Goal: Communication & Community: Answer question/provide support

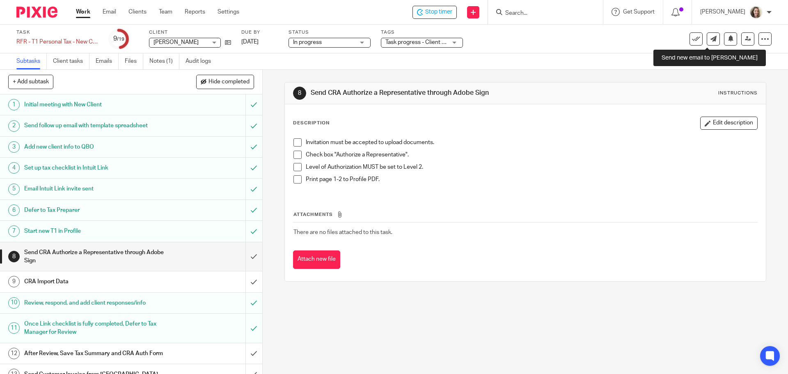
drag, startPoint x: 710, startPoint y: 42, endPoint x: 676, endPoint y: 49, distance: 34.4
click at [710, 42] on link at bounding box center [713, 38] width 13 height 13
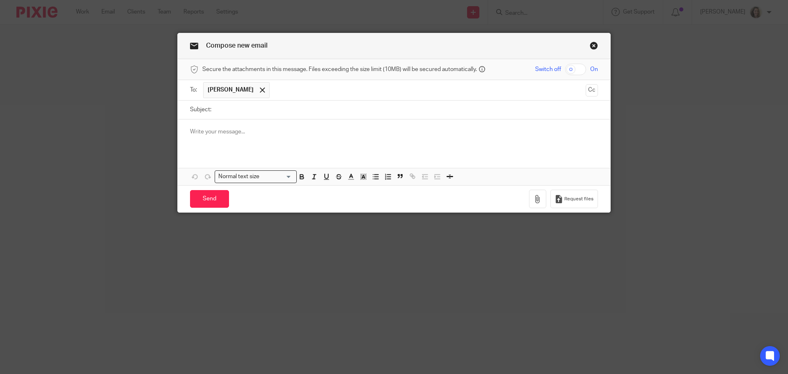
click at [296, 109] on input "Subject:" at bounding box center [407, 110] width 383 height 18
type input "2022 Qs remaining"
click at [587, 87] on button "Cc" at bounding box center [592, 90] width 12 height 12
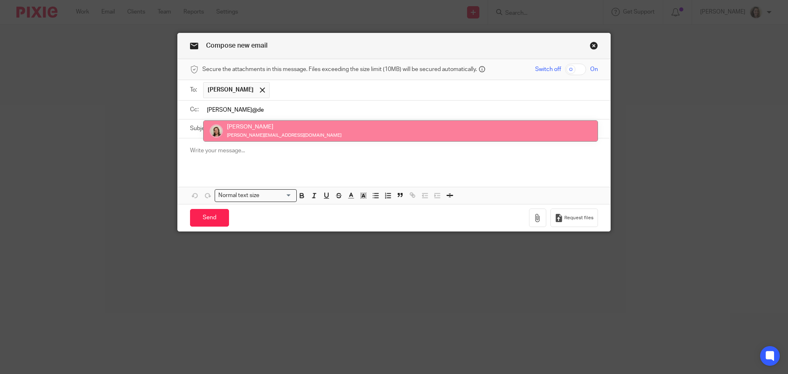
type input "[PERSON_NAME]@de"
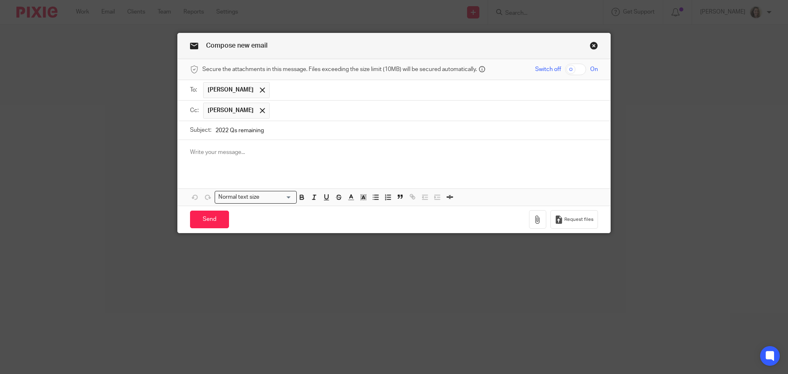
click at [279, 153] on p at bounding box center [394, 152] width 408 height 8
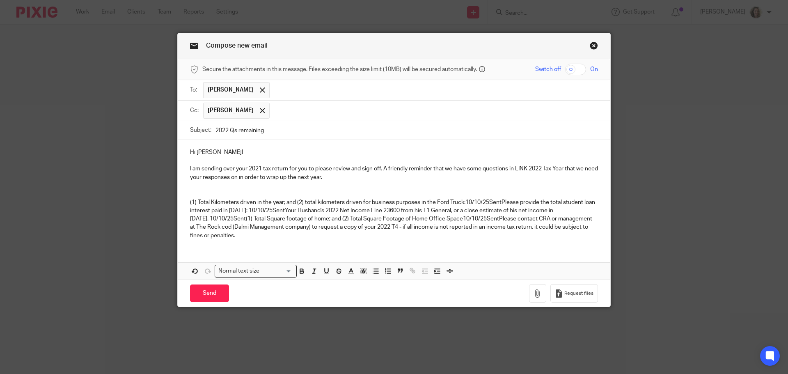
click at [501, 200] on p "(1) Total Kilometers driven in the year; and (2) total kilometers driven for bu…" at bounding box center [394, 215] width 408 height 50
click at [374, 209] on p "Please provide the total student loan interest paid in [DATE]: 10/10/25SentYour…" at bounding box center [394, 223] width 408 height 33
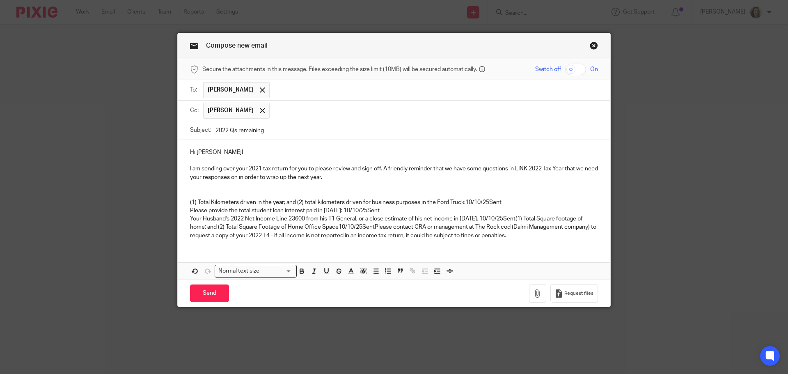
click at [510, 217] on p "Your Husband's 2022 Net Income Line 23600 from his T1 General, or a close estim…" at bounding box center [394, 227] width 408 height 25
click at [442, 224] on p "(1) Total Square footage of home; and (2) Total Square Footage of Home Office S…" at bounding box center [394, 231] width 408 height 17
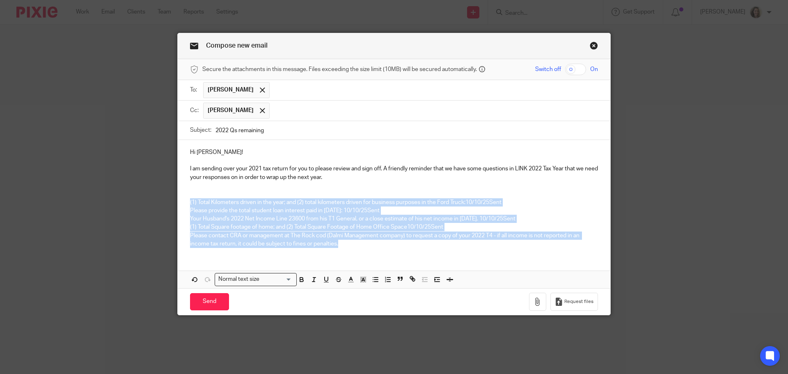
drag, startPoint x: 353, startPoint y: 245, endPoint x: 168, endPoint y: 200, distance: 190.8
click at [168, 200] on div "Compose new email Secure the attachments in this message. Files exceeding the s…" at bounding box center [394, 187] width 788 height 374
click at [374, 278] on icon "button" at bounding box center [375, 279] width 7 height 7
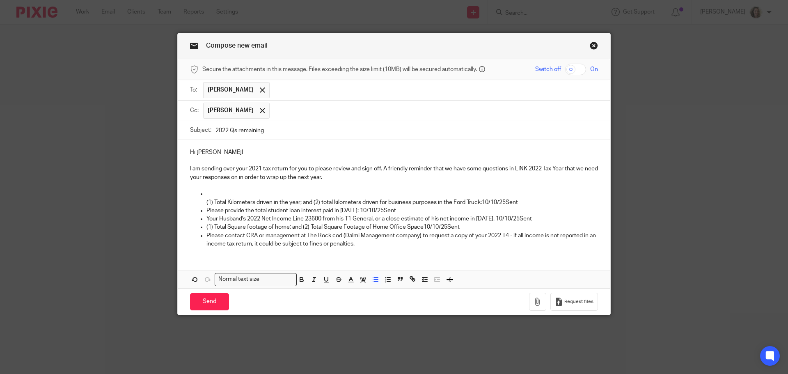
click at [251, 191] on p "(1) Total Kilometers driven in the year; and (2) total kilometers driven for bu…" at bounding box center [403, 198] width 392 height 17
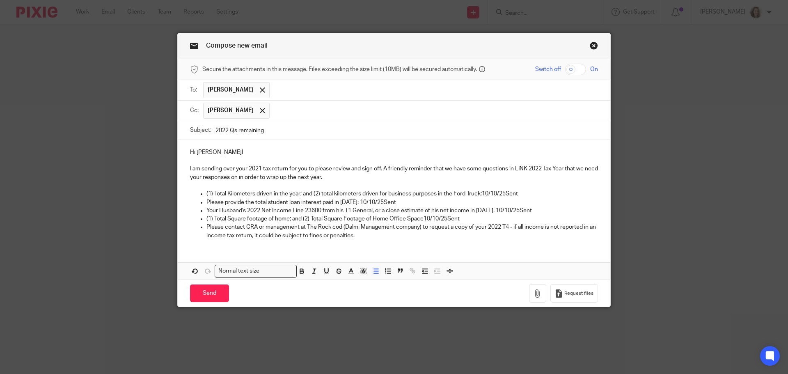
click at [528, 194] on p "(1) Total Kilometers driven in the year; and (2) total kilometers driven for bu…" at bounding box center [403, 194] width 392 height 8
click at [406, 200] on p "Please provide the total student loan interest paid in [DATE]: 10/10/25Sent" at bounding box center [403, 202] width 392 height 8
click at [539, 211] on p "Your Husband's 2022 Net Income Line 23600 from his T1 General, or a close estim…" at bounding box center [403, 211] width 392 height 8
click at [489, 218] on p "(1) Total Square footage of home; and (2) Total Square Footage of Home Office S…" at bounding box center [403, 219] width 392 height 8
click at [380, 237] on p "Please contact CRA or management at The Rock cod (Dalmi Management company) to …" at bounding box center [403, 231] width 392 height 17
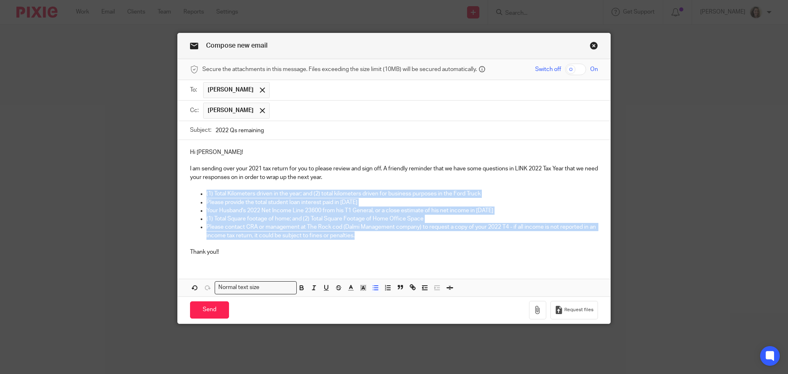
drag, startPoint x: 379, startPoint y: 237, endPoint x: 188, endPoint y: 194, distance: 196.4
click at [190, 194] on ul "(1) Total Kilometers driven in the year; and (2) total kilometers driven for bu…" at bounding box center [394, 215] width 408 height 50
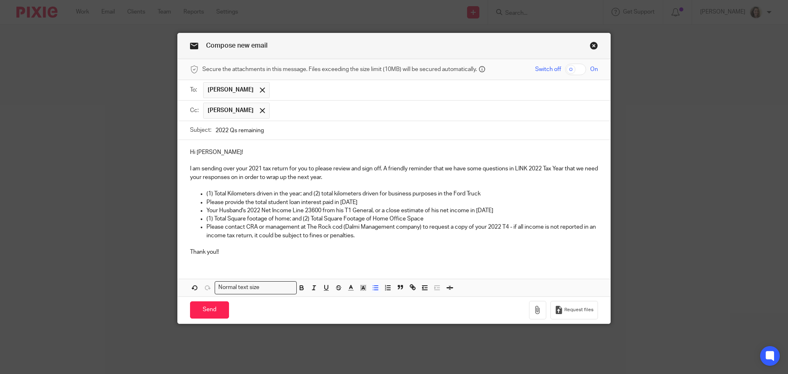
click at [190, 194] on ul "(1) Total Kilometers driven in the year; and (2) total kilometers driven for bu…" at bounding box center [394, 215] width 408 height 50
drag, startPoint x: 564, startPoint y: 168, endPoint x: 510, endPoint y: 169, distance: 53.8
click at [510, 169] on p "I am sending over your 2021 tax return for you to please review and sign off. A…" at bounding box center [394, 173] width 408 height 17
click at [294, 287] on div "Normal text size Loading..." at bounding box center [256, 287] width 82 height 13
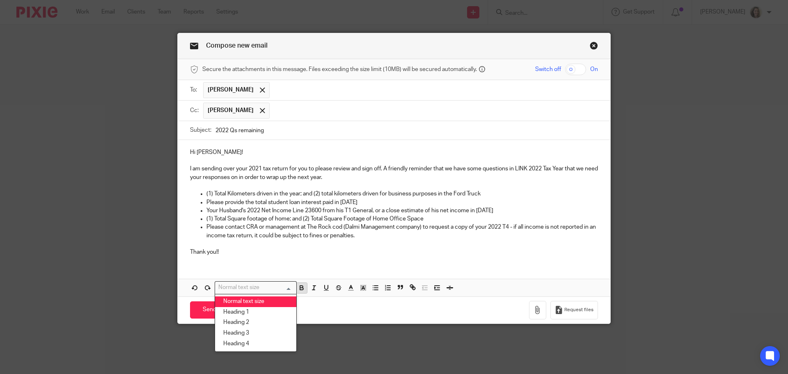
click at [300, 288] on icon "button" at bounding box center [301, 289] width 3 height 2
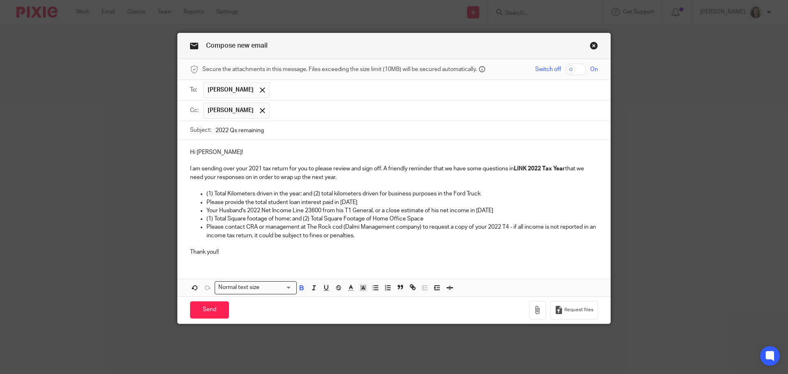
click at [214, 178] on p "I am sending over your 2021 tax return for you to please review and sign off. A…" at bounding box center [394, 173] width 408 height 17
click at [209, 310] on input "Send" at bounding box center [209, 310] width 39 height 18
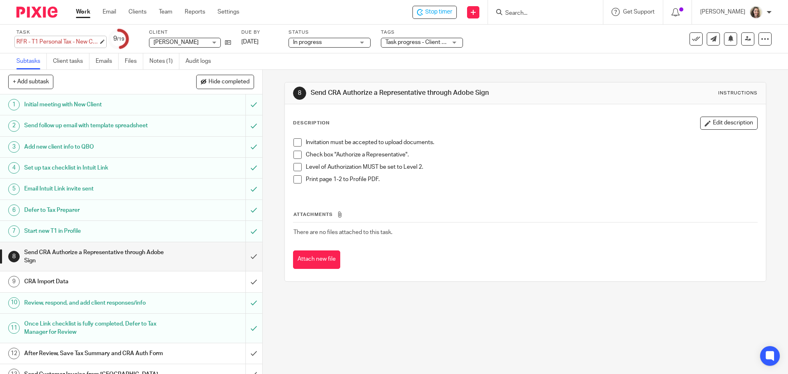
click at [32, 39] on div "RFR - T1 Personal Tax - New Client - 2021 Save RFR - T1 Personal Tax - New Clie…" at bounding box center [57, 42] width 82 height 8
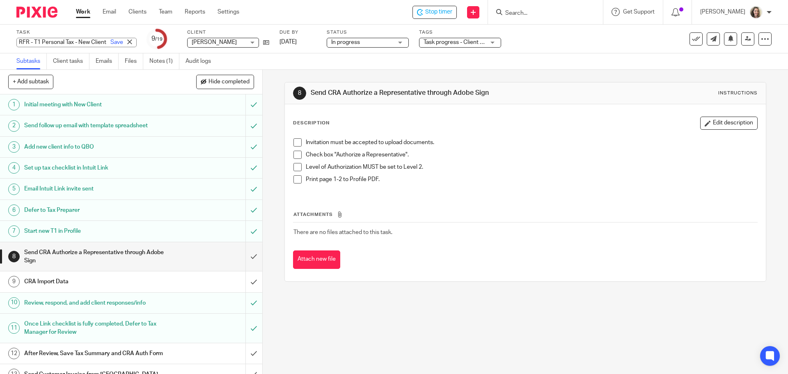
drag, startPoint x: 35, startPoint y: 40, endPoint x: 38, endPoint y: 56, distance: 16.2
click at [35, 40] on input "RFR - T1 Personal Tax - New Client - 2021" at bounding box center [76, 42] width 120 height 9
drag, startPoint x: 32, startPoint y: 41, endPoint x: 46, endPoint y: 54, distance: 18.9
click at [32, 41] on input "RFR - T1 Personal Tax - New Client - 2021" at bounding box center [76, 42] width 120 height 9
click at [30, 42] on input "RFR - T1 Personal Tax - New Client - 2021" at bounding box center [76, 42] width 120 height 9
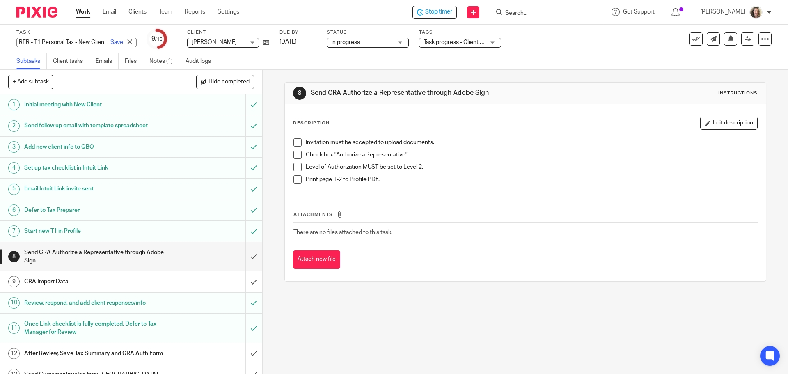
click at [34, 42] on input "RFR - T1 Personal Tax - New Client - 2021" at bounding box center [76, 42] width 120 height 9
type input "T1 Personal Tax - New Client - 2021"
click at [110, 41] on link "Save" at bounding box center [116, 42] width 13 height 8
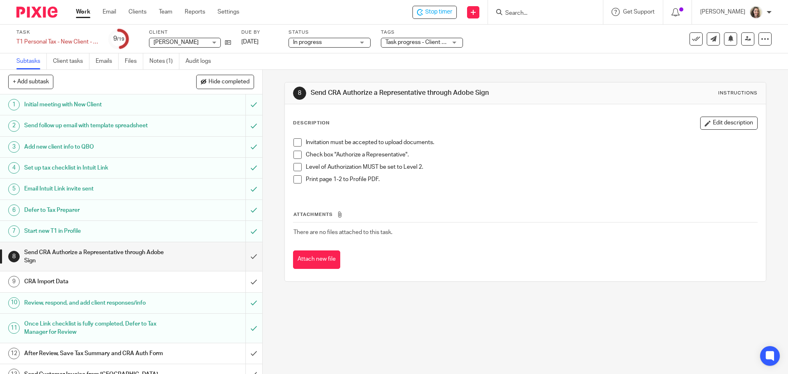
click at [452, 42] on div "Task progress - Client response received + 2" at bounding box center [422, 43] width 82 height 10
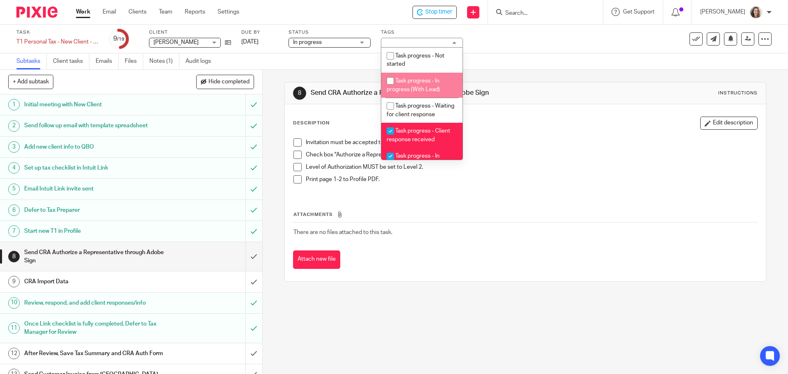
scroll to position [41, 0]
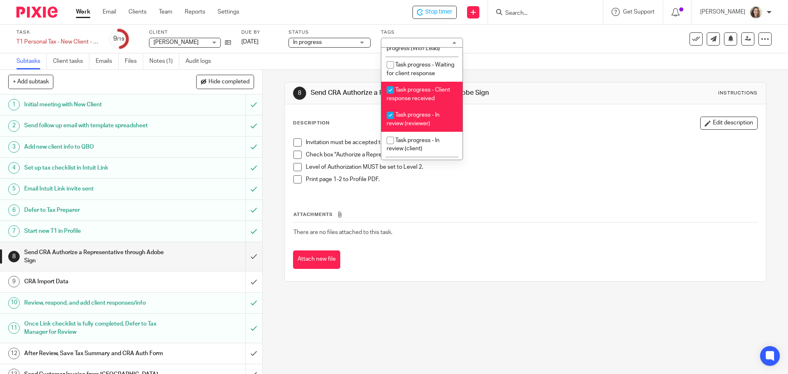
click at [419, 99] on span "Task progress - Client response received" at bounding box center [419, 94] width 64 height 14
checkbox input "false"
click at [424, 126] on span "Task progress - In review (reviewer)" at bounding box center [413, 119] width 53 height 14
checkbox input "false"
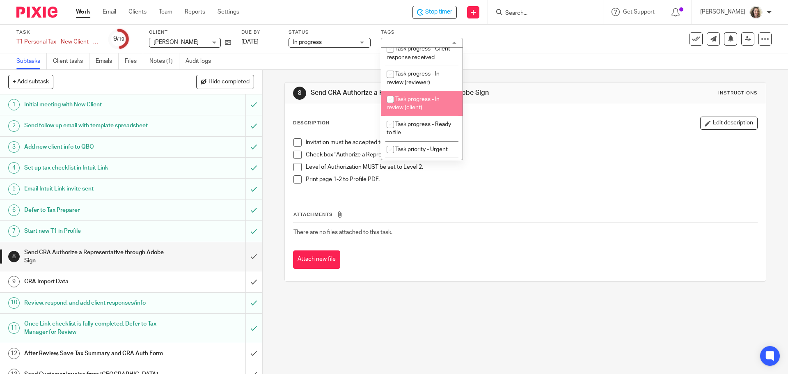
click at [419, 107] on span "Task progress - In review (client)" at bounding box center [413, 103] width 53 height 14
checkbox input "true"
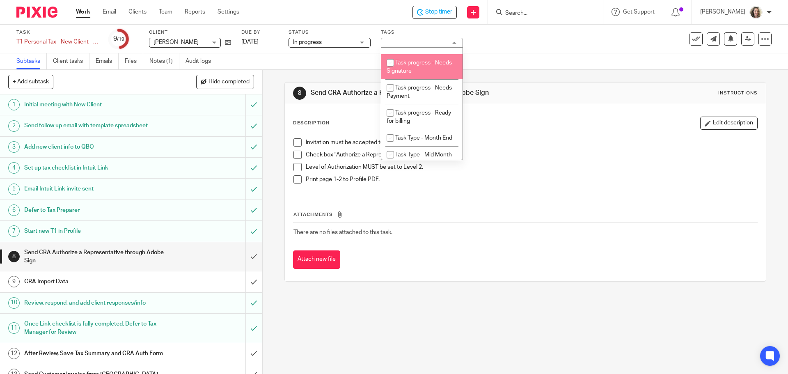
click at [416, 79] on li "Task progress - Needs Signature" at bounding box center [421, 66] width 81 height 25
checkbox input "true"
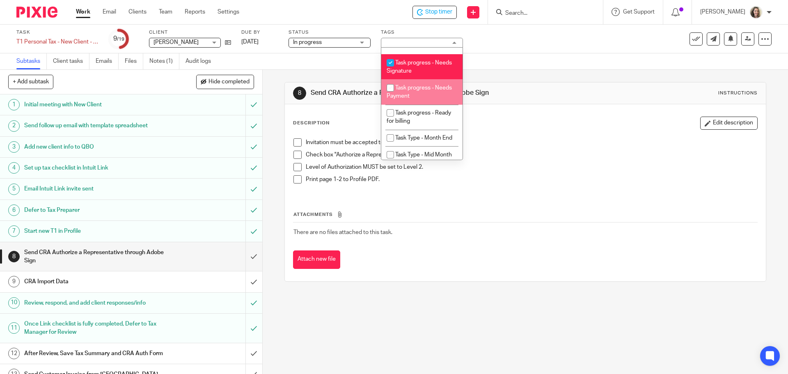
click at [416, 104] on li "Task progress - Needs Payment" at bounding box center [421, 91] width 81 height 25
checkbox input "true"
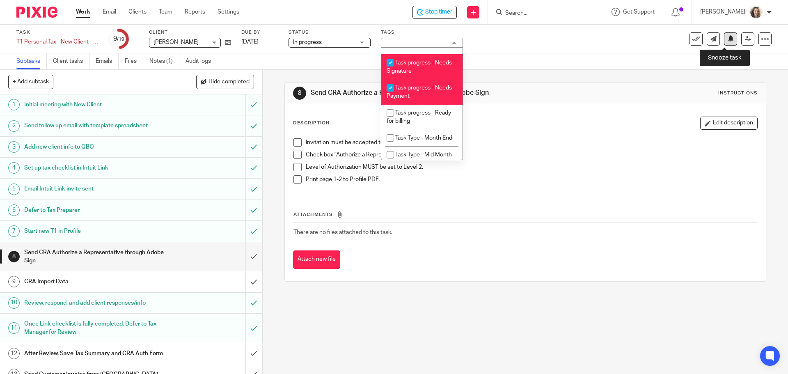
click at [728, 40] on icon at bounding box center [731, 38] width 6 height 6
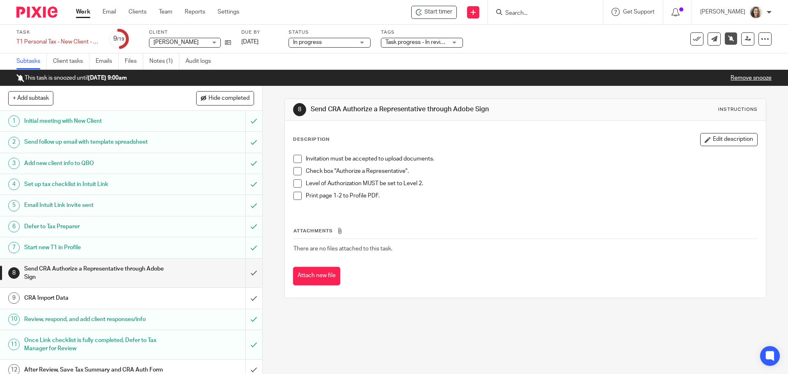
click at [507, 338] on div "8 Send CRA Authorize a Representative through Adobe Sign Instructions Descripti…" at bounding box center [526, 230] width 526 height 288
